Goal: Information Seeking & Learning: Learn about a topic

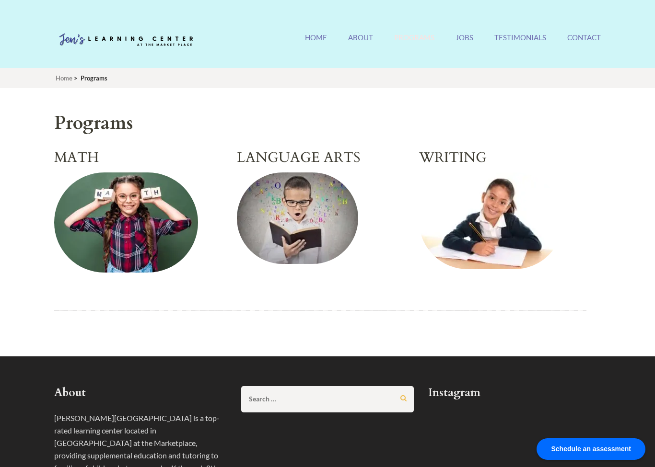
click at [485, 166] on h2 "WRITING" at bounding box center [502, 158] width 167 height 17
click at [493, 232] on img at bounding box center [491, 221] width 144 height 97
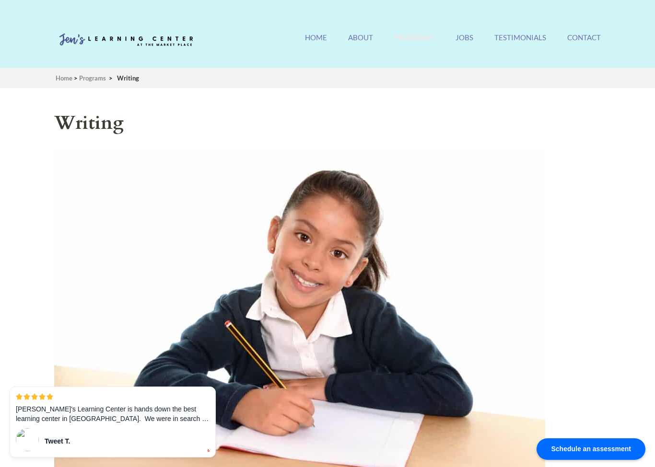
click at [363, 35] on link "About" at bounding box center [360, 43] width 25 height 21
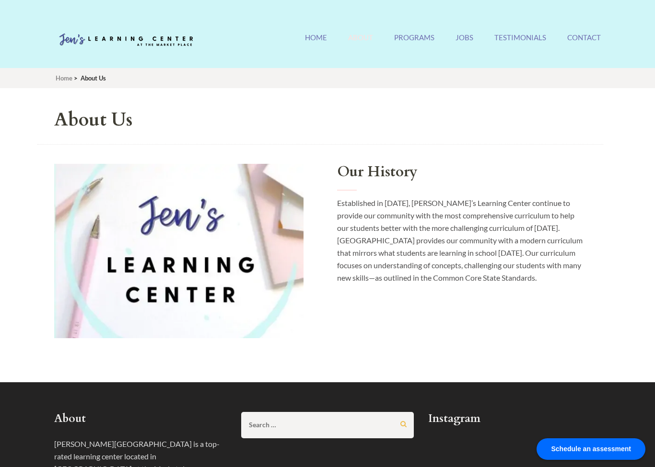
click at [319, 39] on link "Home" at bounding box center [316, 43] width 22 height 21
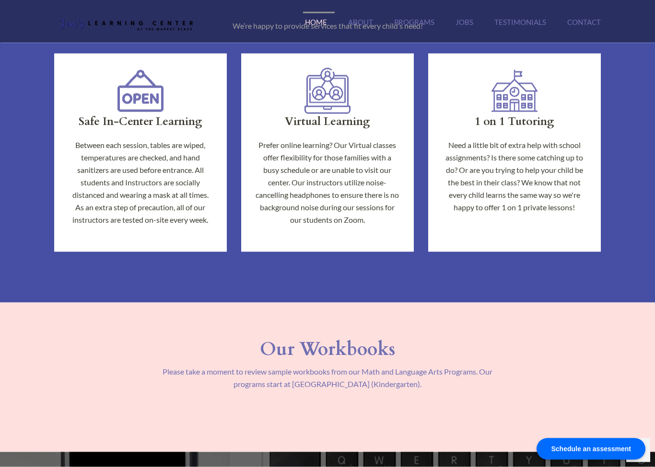
scroll to position [534, 0]
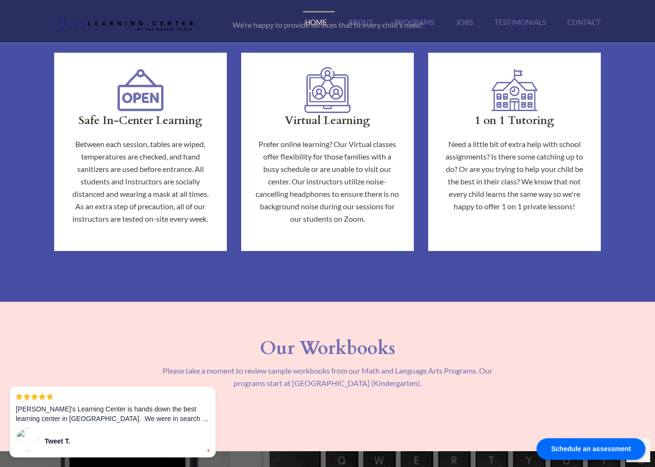
click at [548, 174] on p "Need a little bit of extra help with school assignments? Is there some catching…" at bounding box center [514, 175] width 144 height 75
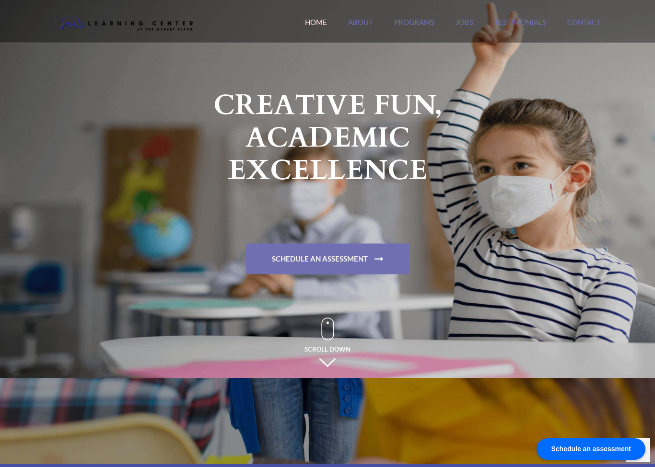
scroll to position [0, 0]
